Goal: Task Accomplishment & Management: Complete application form

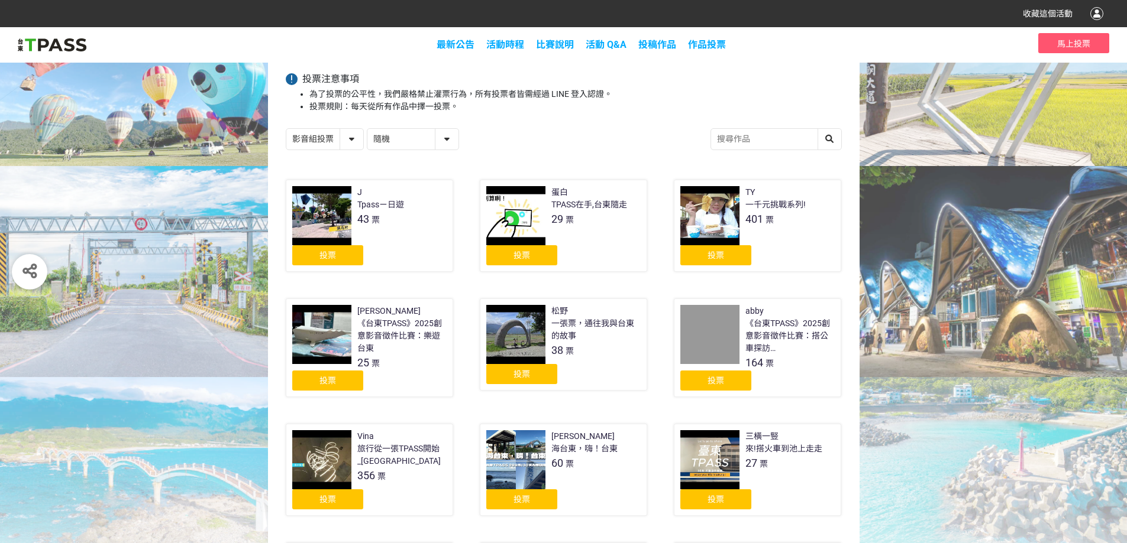
scroll to position [118, 0]
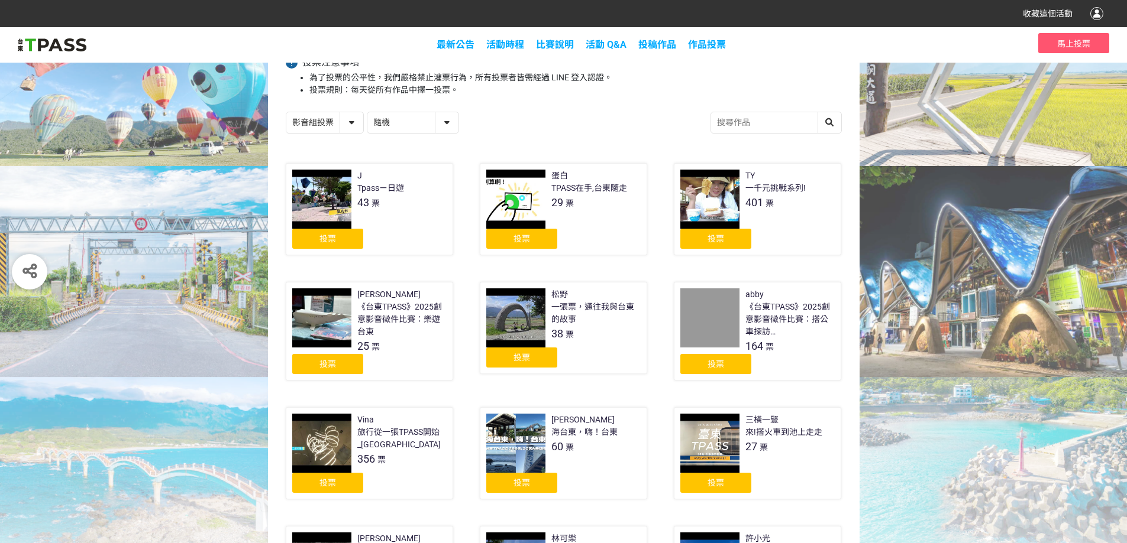
click at [720, 221] on div at bounding box center [709, 199] width 59 height 59
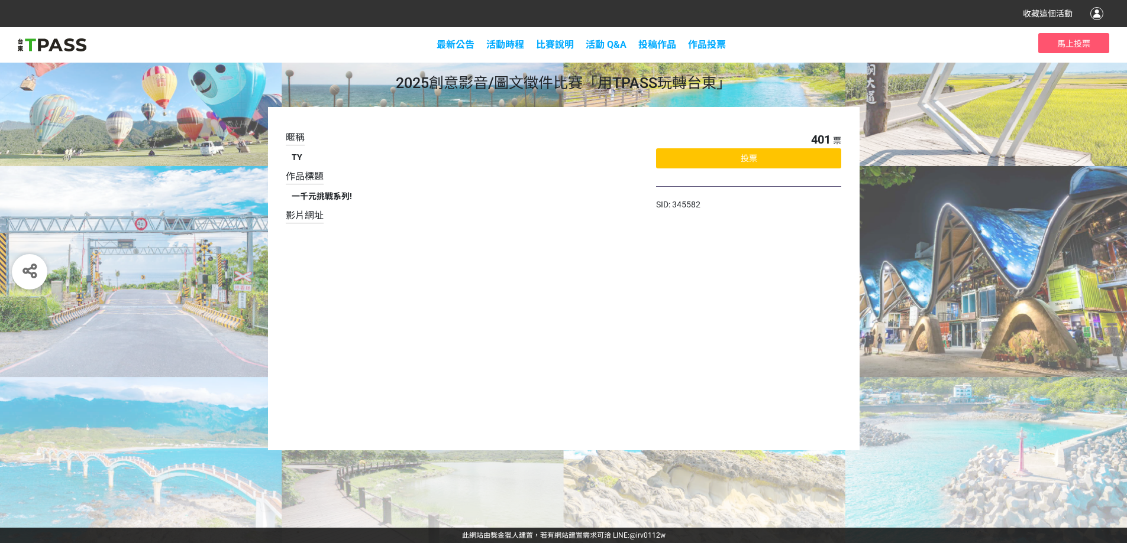
click at [726, 161] on div "投票" at bounding box center [748, 158] width 185 height 20
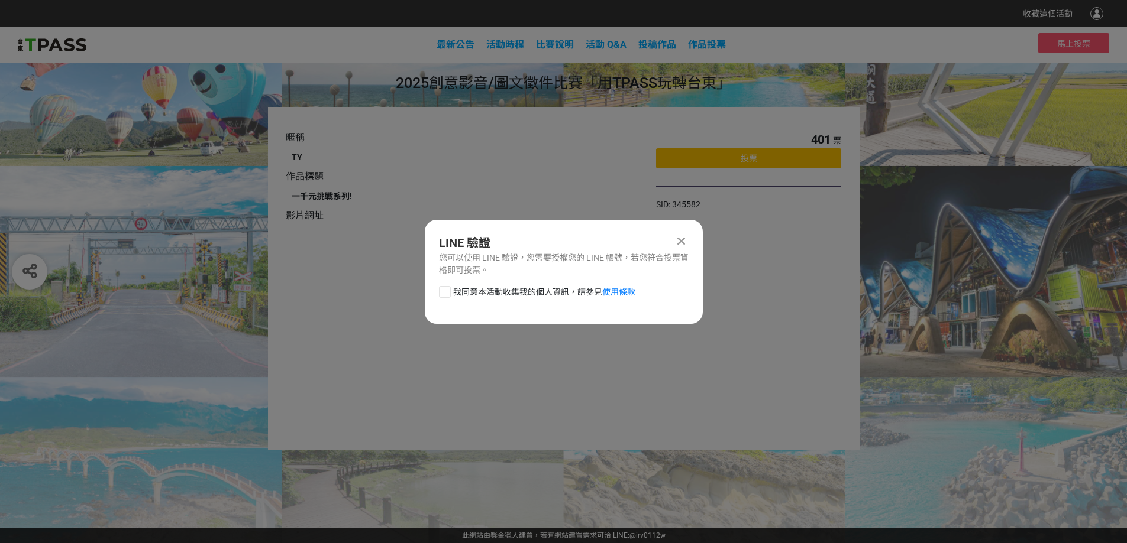
click at [480, 293] on span "我同意本活動收集我的個人資訊，請參見 使用條款" at bounding box center [544, 292] width 182 height 12
click at [447, 293] on input "我同意本活動收集我的個人資訊，請參見 使用條款" at bounding box center [443, 292] width 8 height 8
checkbox input "false"
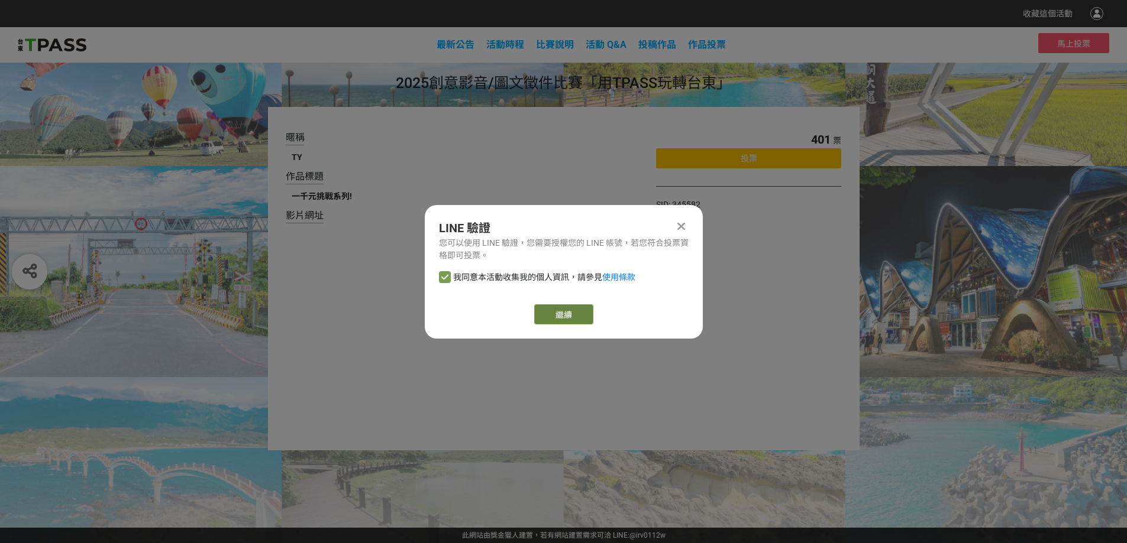
click at [554, 316] on link "繼續" at bounding box center [563, 315] width 59 height 20
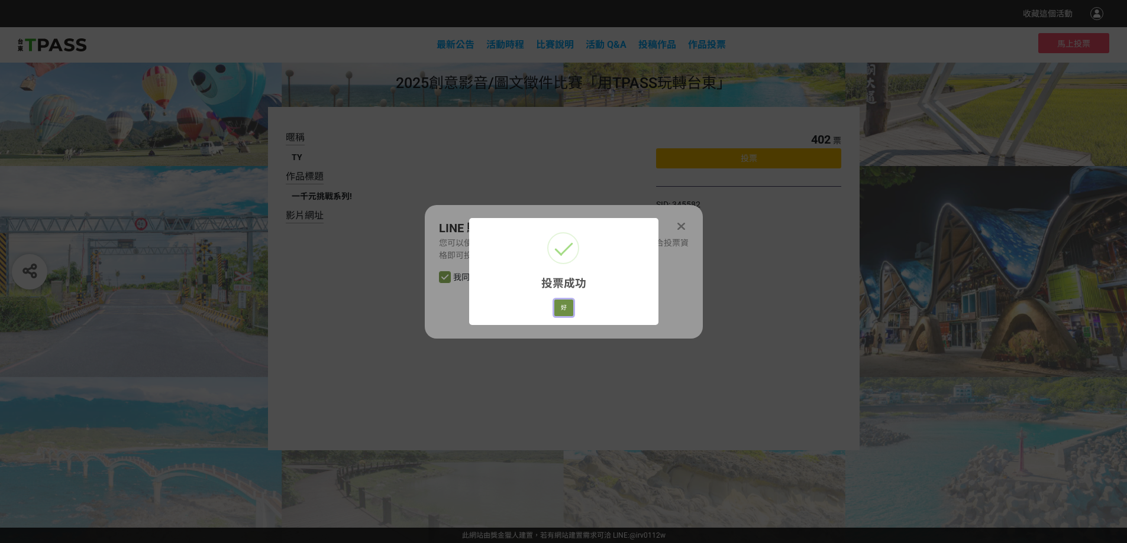
click at [569, 305] on button "好" at bounding box center [563, 308] width 19 height 17
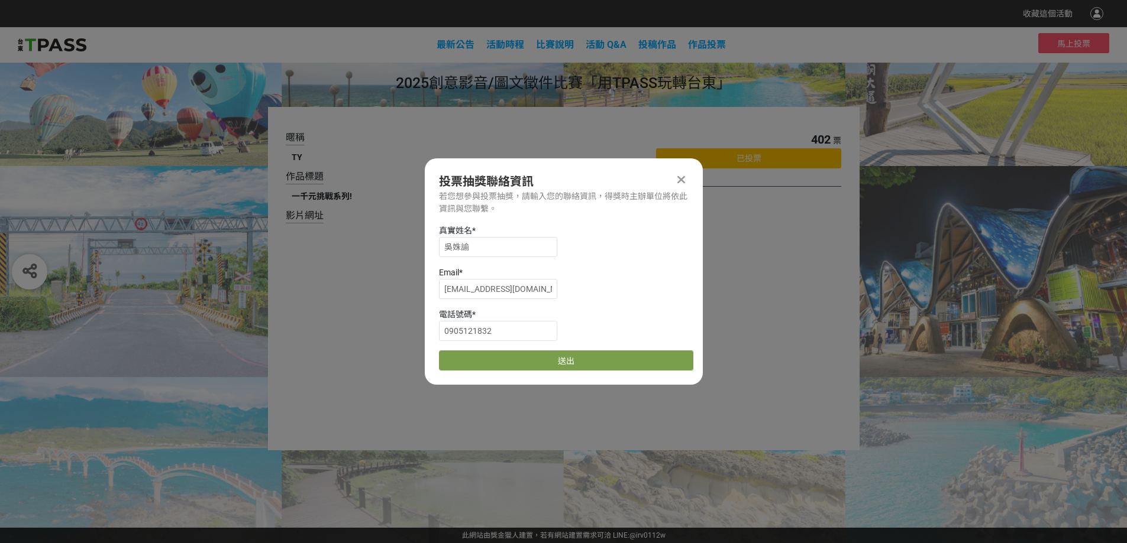
click at [559, 349] on div "真實姓名 * 吳姝諭 Email * [EMAIL_ADDRESS][DOMAIN_NAME] 電話號碼 * [PHONE_NUMBER] 送出" at bounding box center [564, 298] width 278 height 146
click at [558, 358] on button "送出" at bounding box center [566, 361] width 254 height 20
